Goal: Task Accomplishment & Management: Manage account settings

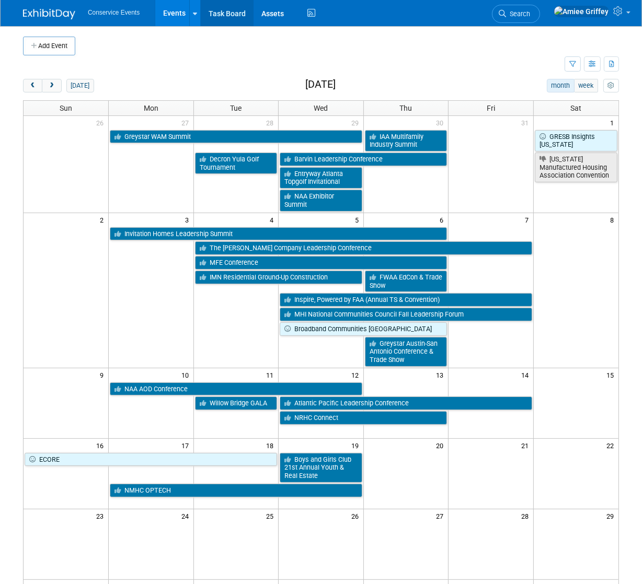
click at [226, 15] on link "Task Board" at bounding box center [227, 13] width 53 height 26
click at [30, 85] on span "prev" at bounding box center [33, 86] width 8 height 7
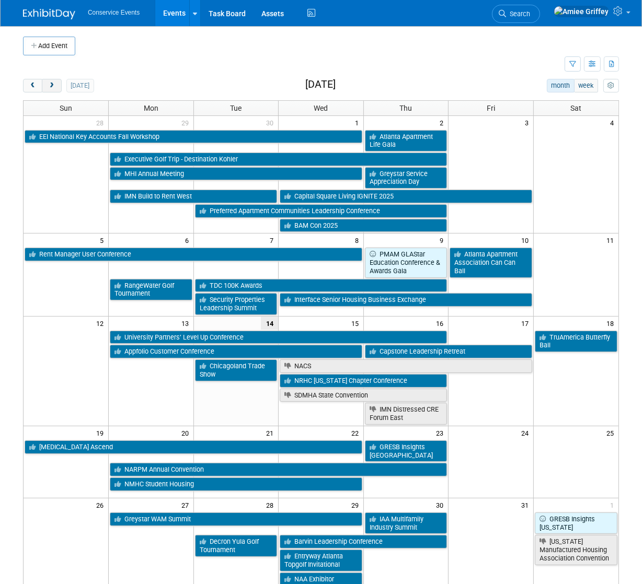
click at [54, 87] on span "next" at bounding box center [52, 86] width 8 height 7
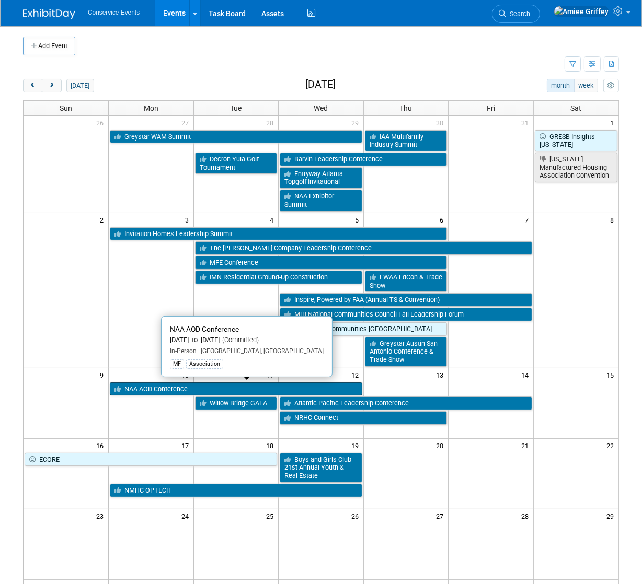
click at [156, 389] on link "NAA AOD Conference" at bounding box center [236, 390] width 252 height 14
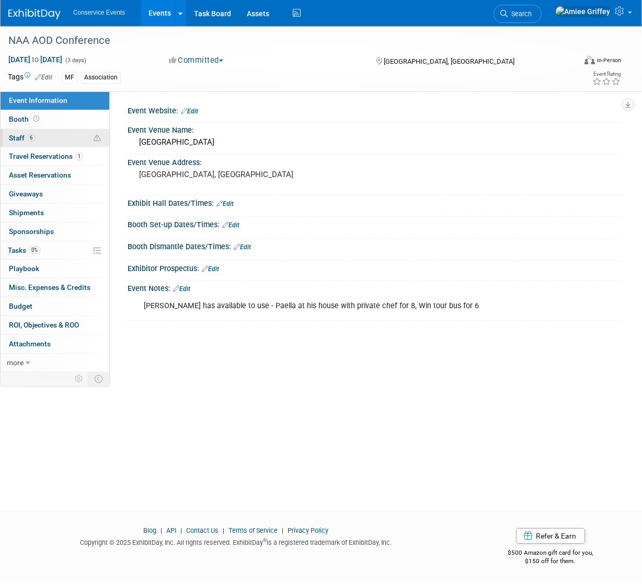
click at [61, 142] on link "6 Staff 6" at bounding box center [55, 138] width 109 height 18
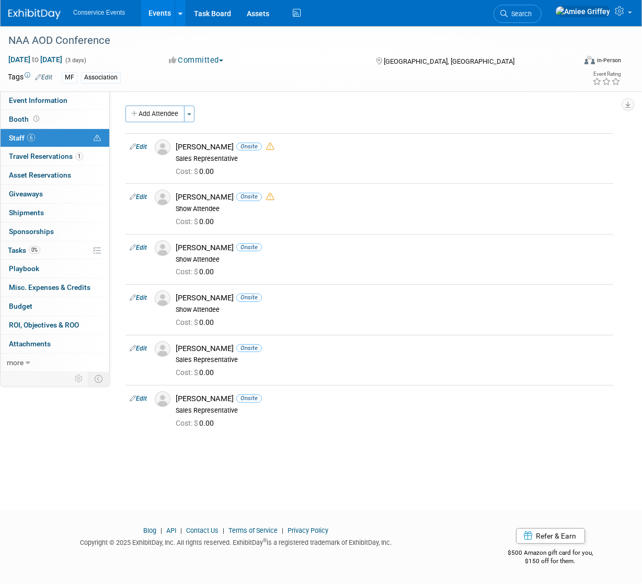
click at [158, 15] on link "Events" at bounding box center [160, 13] width 38 height 26
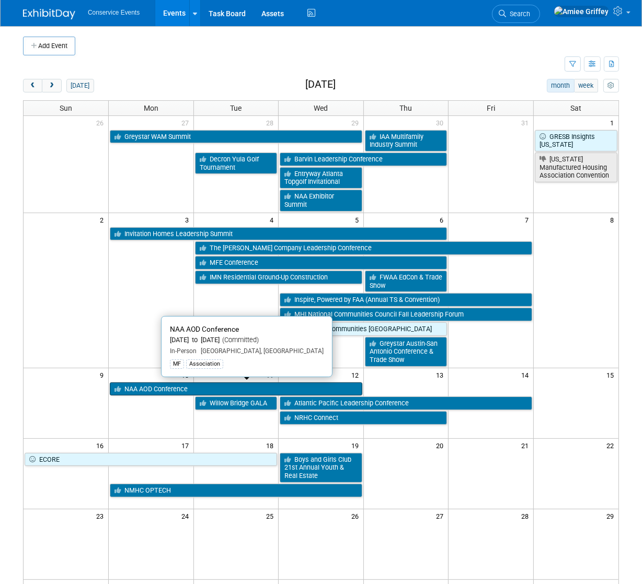
click at [164, 390] on link "NAA AOD Conference" at bounding box center [236, 390] width 252 height 14
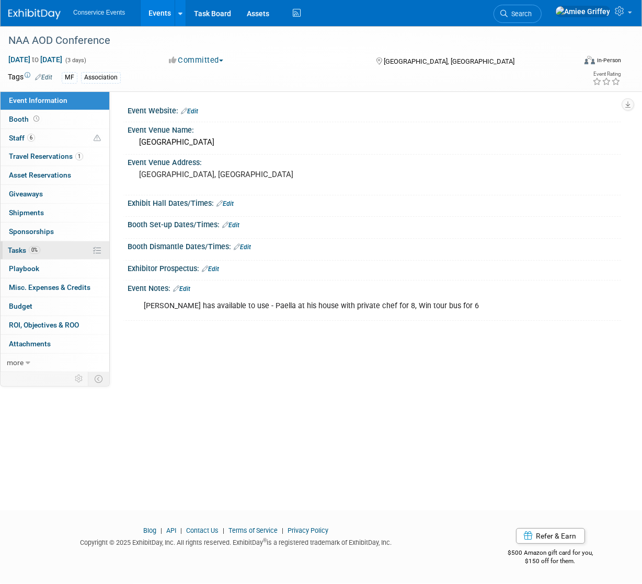
click at [36, 248] on span "0%" at bounding box center [34, 250] width 11 height 8
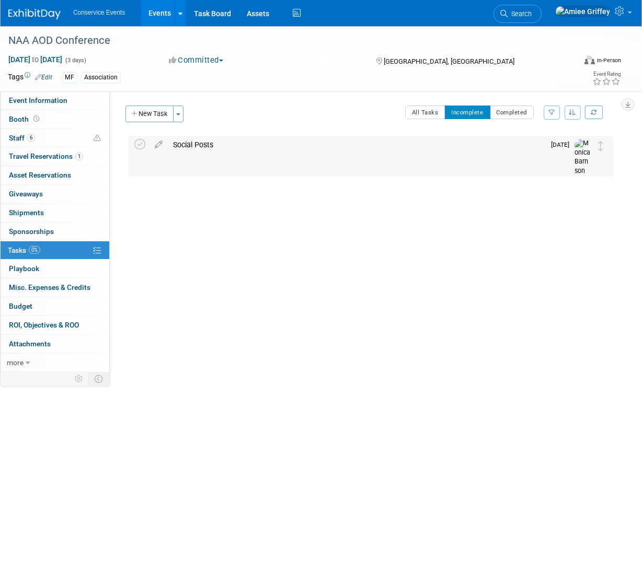
click at [207, 146] on div "Social Posts" at bounding box center [356, 145] width 377 height 18
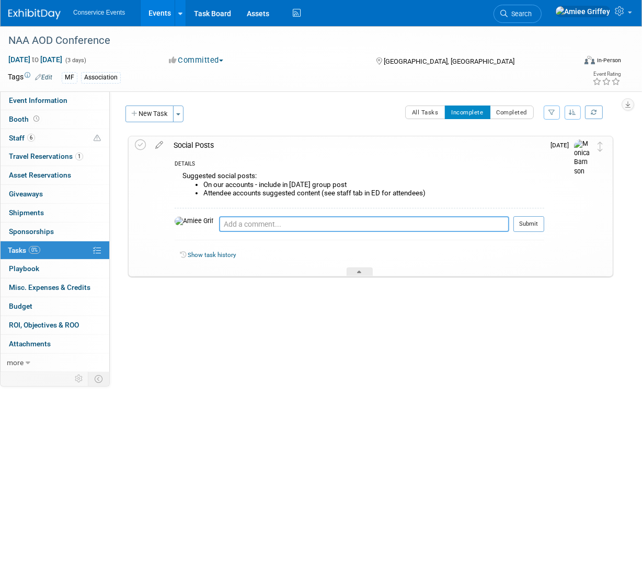
click at [219, 224] on textarea at bounding box center [364, 224] width 290 height 16
type textarea "Chris Burns with Willow Bridge"
click at [155, 18] on link "Events" at bounding box center [160, 13] width 38 height 26
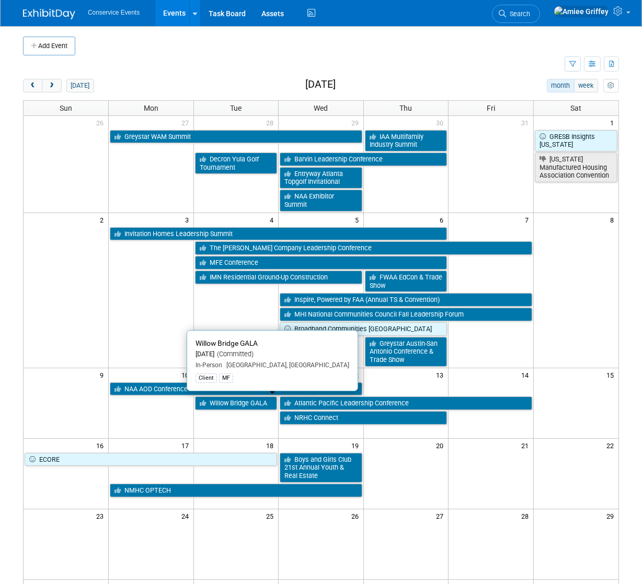
click at [241, 405] on link "Willow Bridge GALA" at bounding box center [236, 404] width 83 height 14
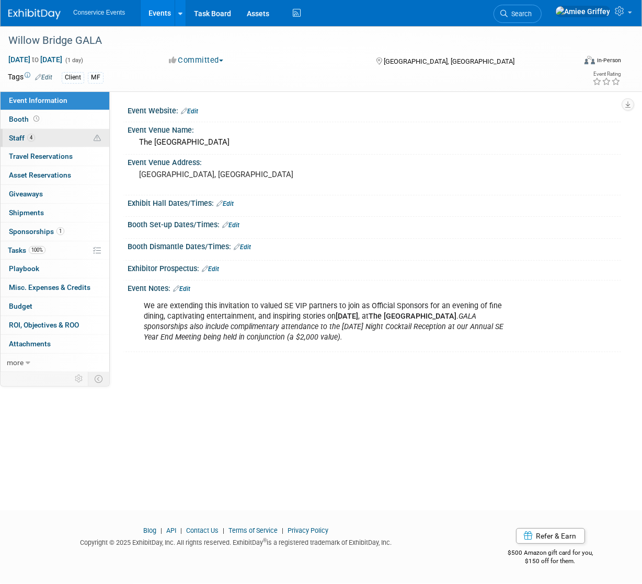
click at [55, 136] on link "4 Staff 4" at bounding box center [55, 138] width 109 height 18
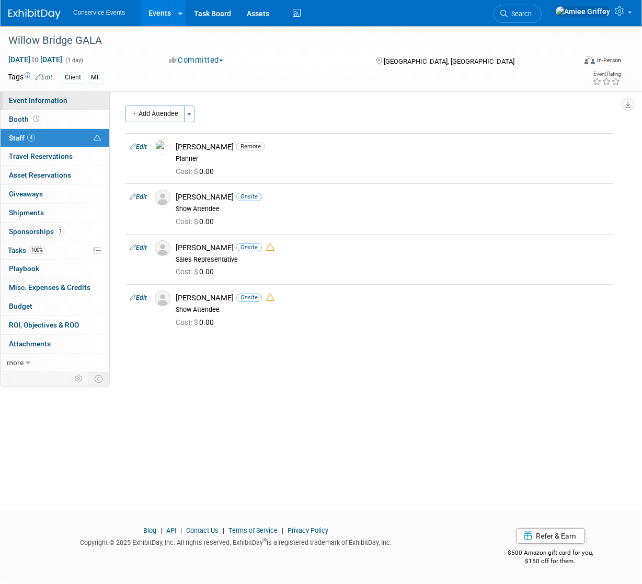
click at [38, 97] on span "Event Information" at bounding box center [38, 100] width 59 height 8
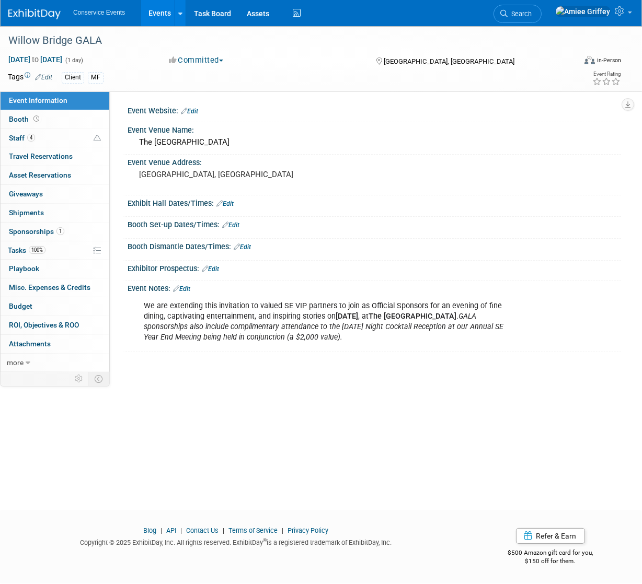
click at [148, 16] on link "Events" at bounding box center [160, 13] width 38 height 26
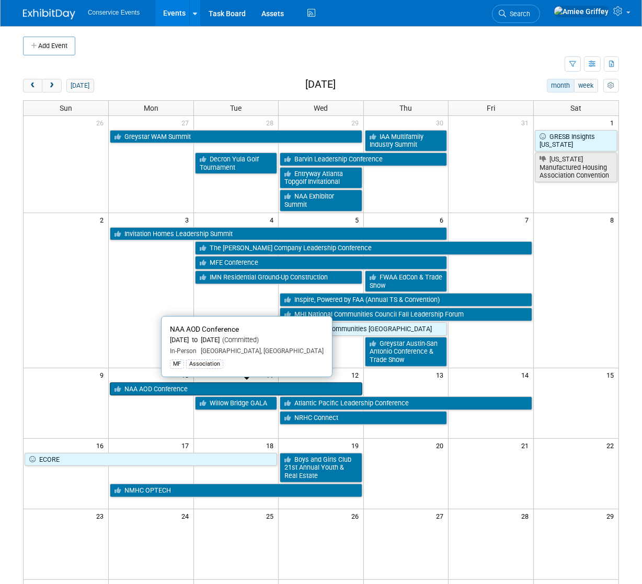
click at [152, 389] on link "NAA AOD Conference" at bounding box center [236, 390] width 252 height 14
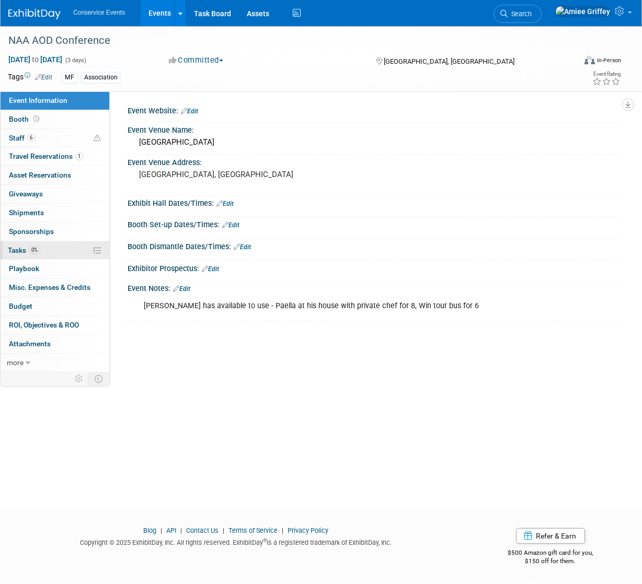
click at [63, 250] on link "0% Tasks 0%" at bounding box center [55, 250] width 109 height 18
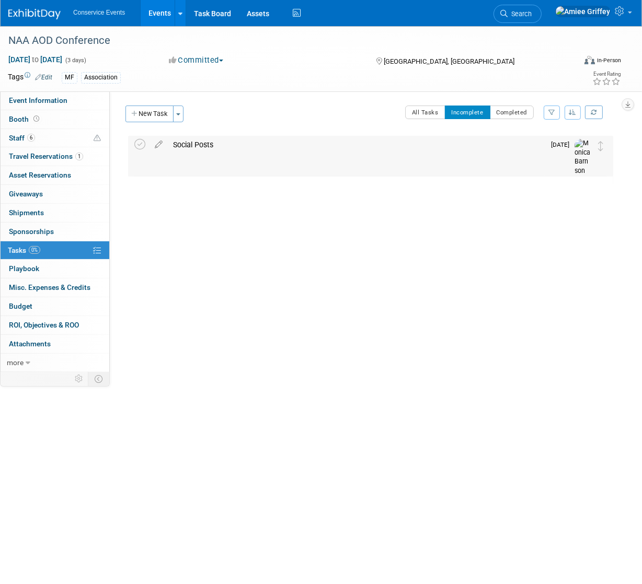
click at [207, 144] on div "Social Posts" at bounding box center [356, 145] width 377 height 18
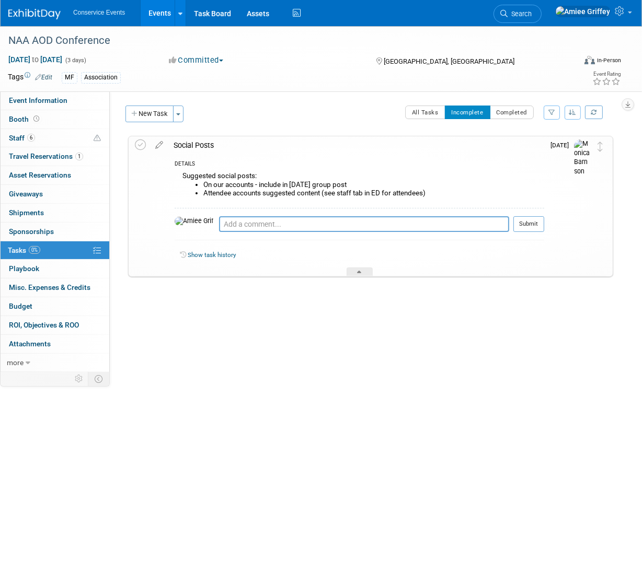
click at [159, 18] on link "Events" at bounding box center [160, 13] width 38 height 26
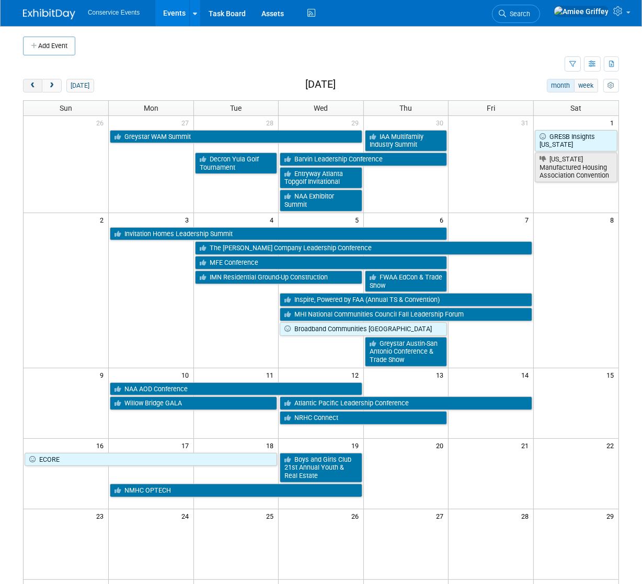
click at [27, 86] on button "prev" at bounding box center [32, 86] width 19 height 14
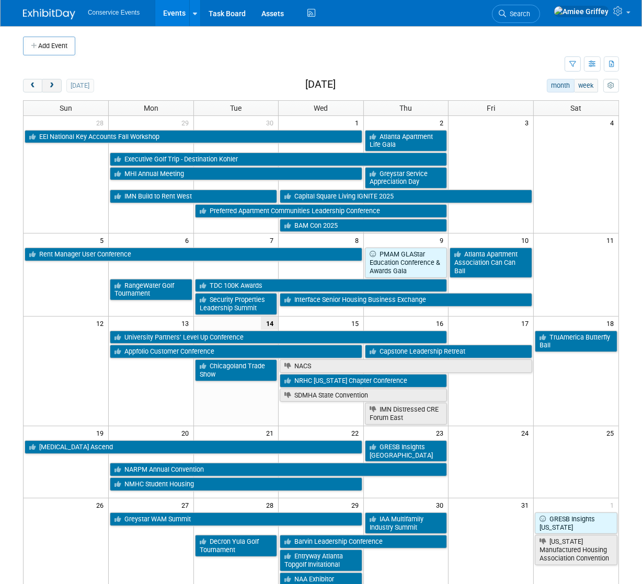
click at [51, 84] on span "next" at bounding box center [52, 86] width 8 height 7
